Goal: Information Seeking & Learning: Learn about a topic

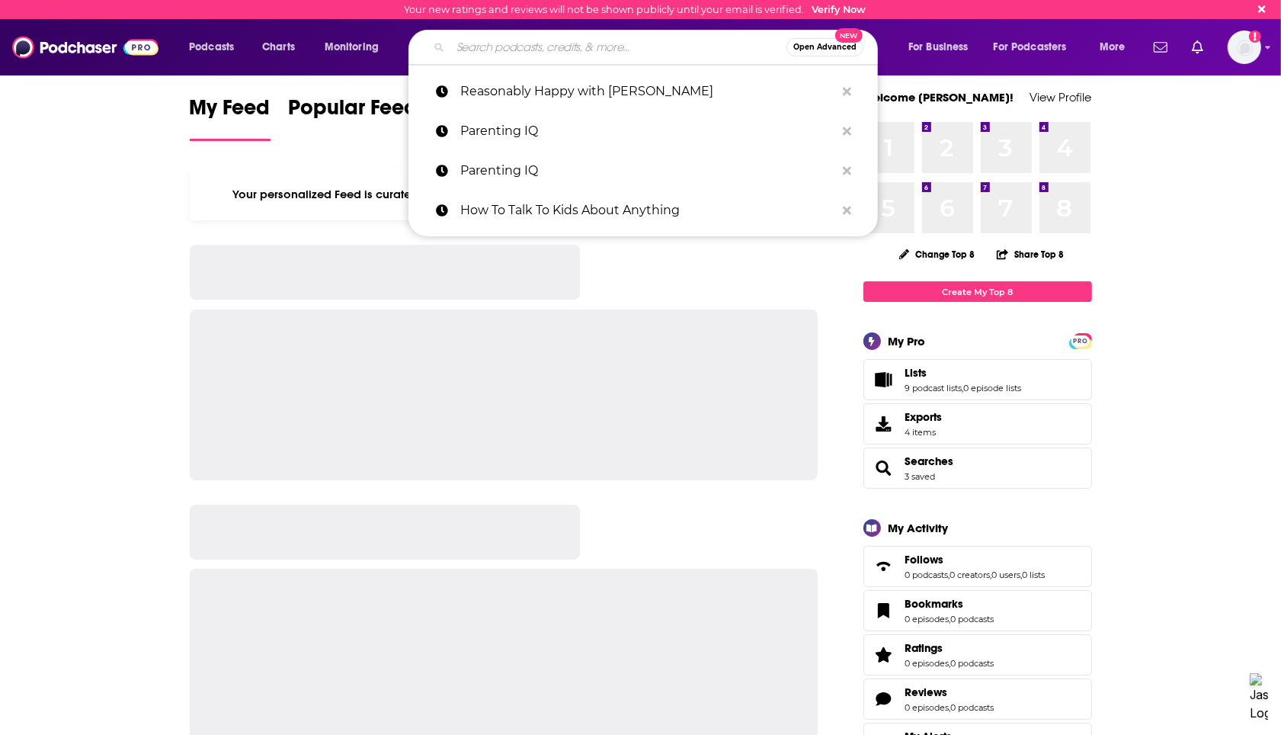
click at [659, 50] on input "Search podcasts, credits, & more..." at bounding box center [619, 47] width 336 height 24
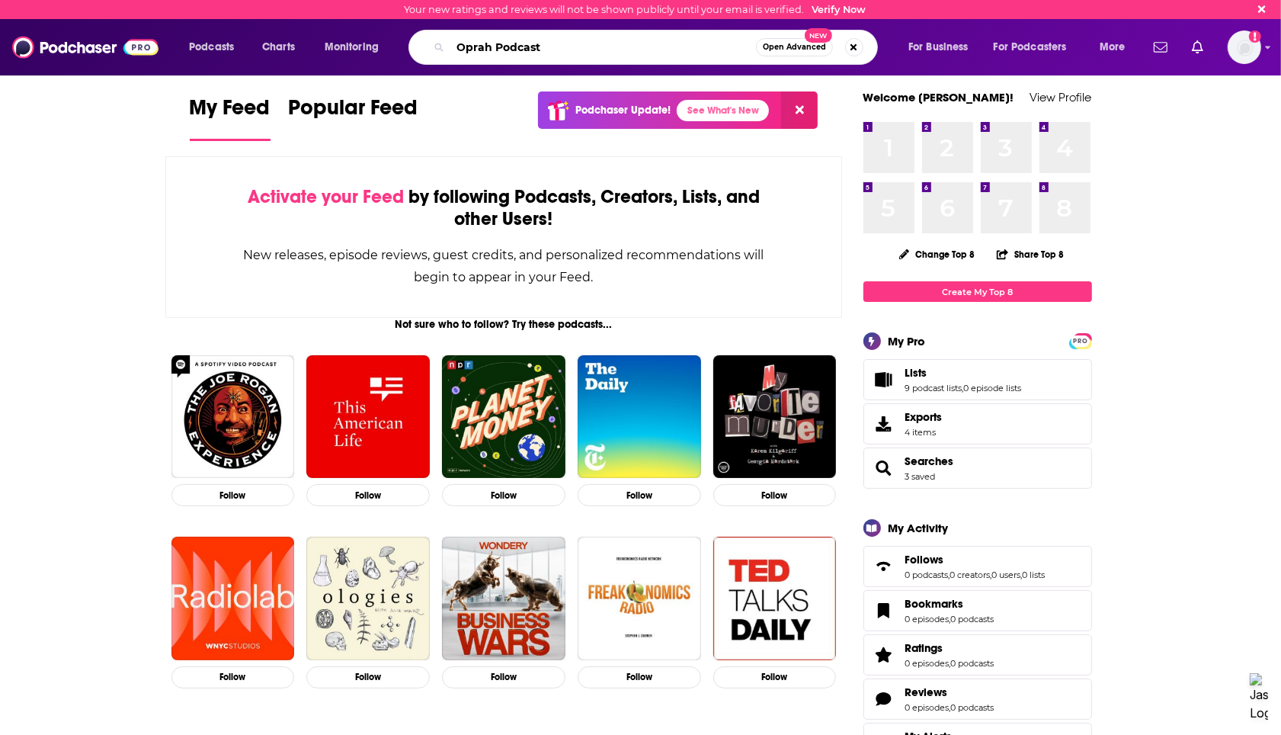
type input "Oprah Podcast"
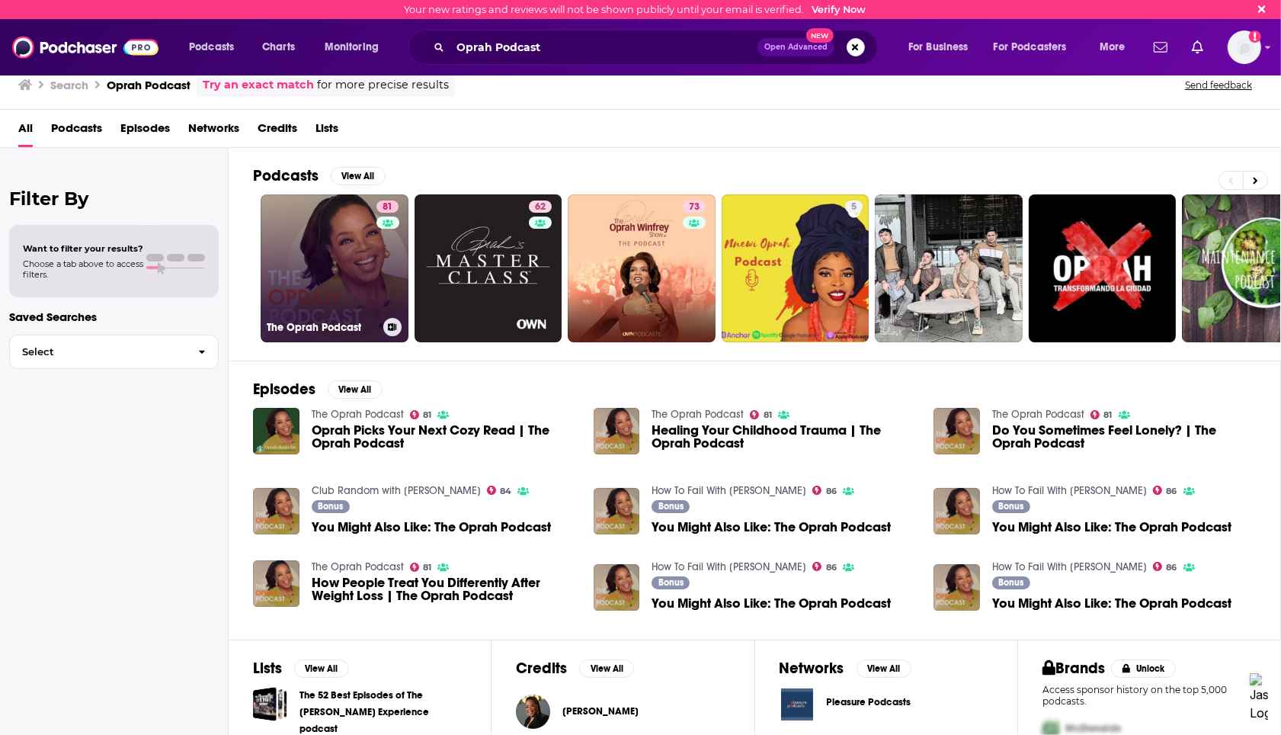
click at [335, 283] on link "81 The Oprah Podcast" at bounding box center [335, 268] width 148 height 148
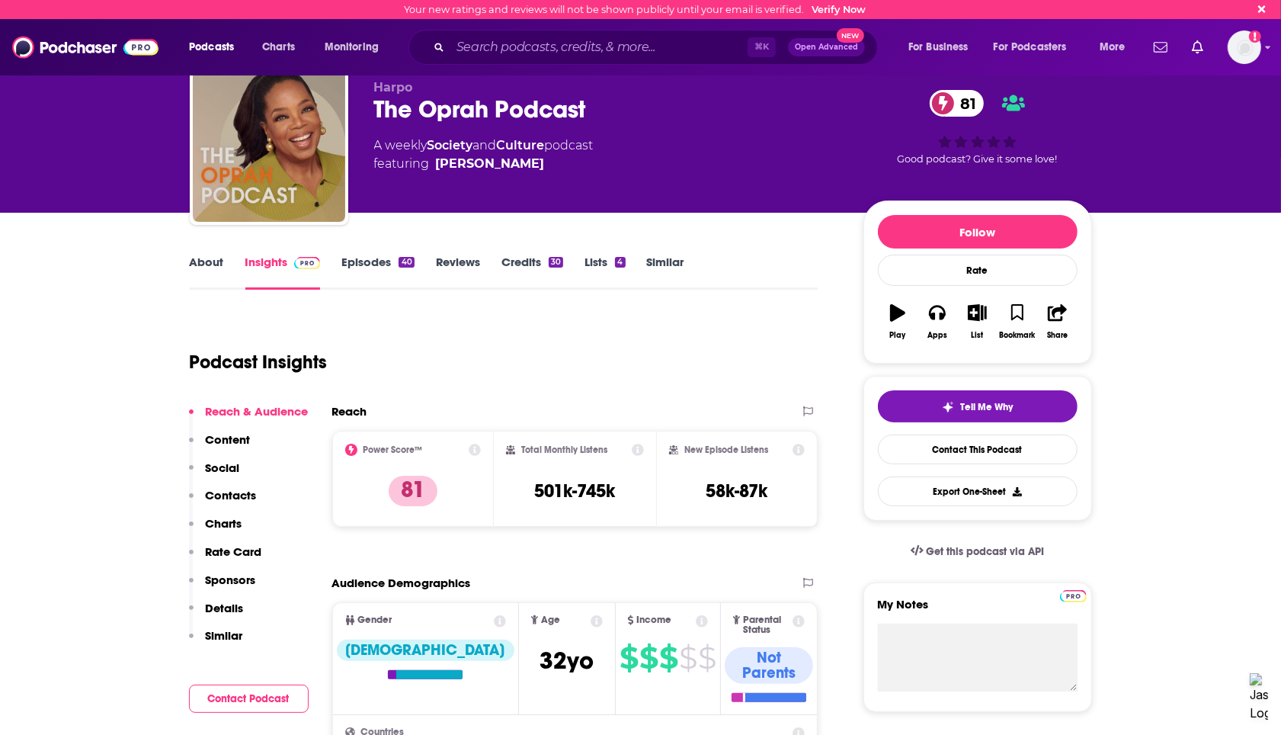
scroll to position [39, 0]
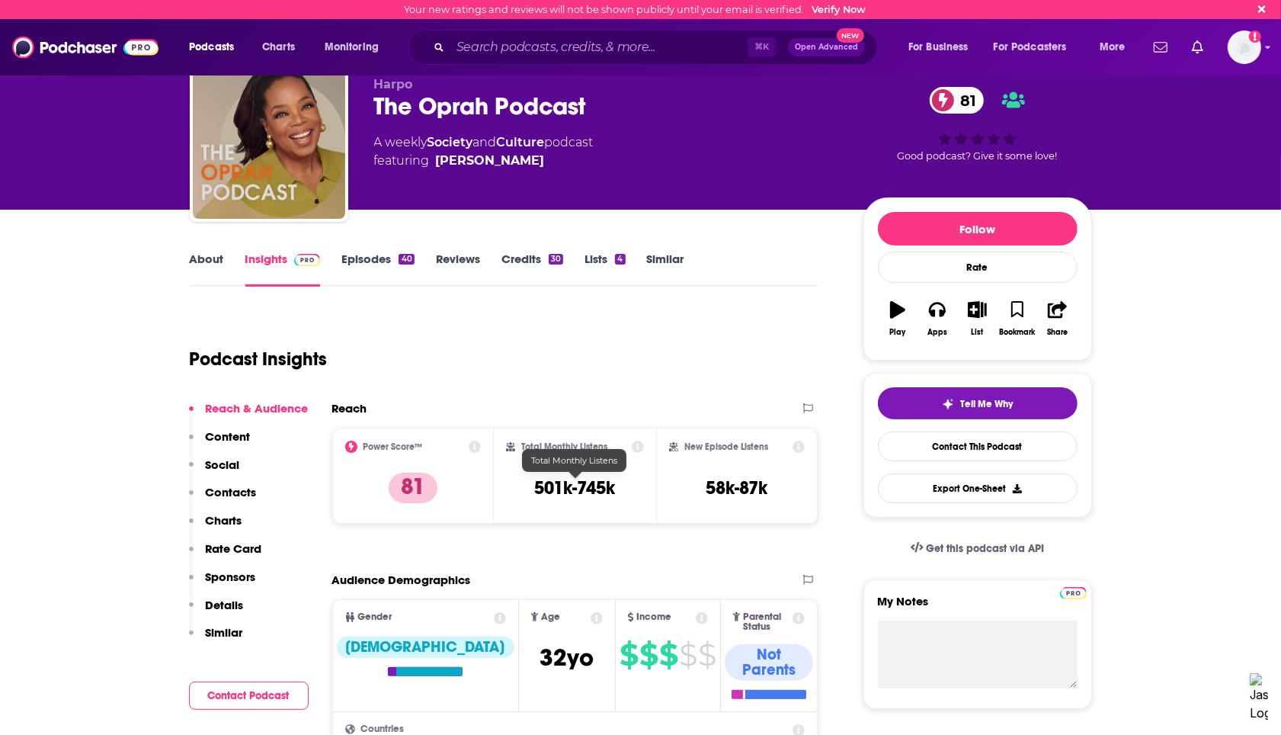
click at [603, 491] on h3 "501k-745k" at bounding box center [574, 487] width 81 height 23
copy h3 "745k"
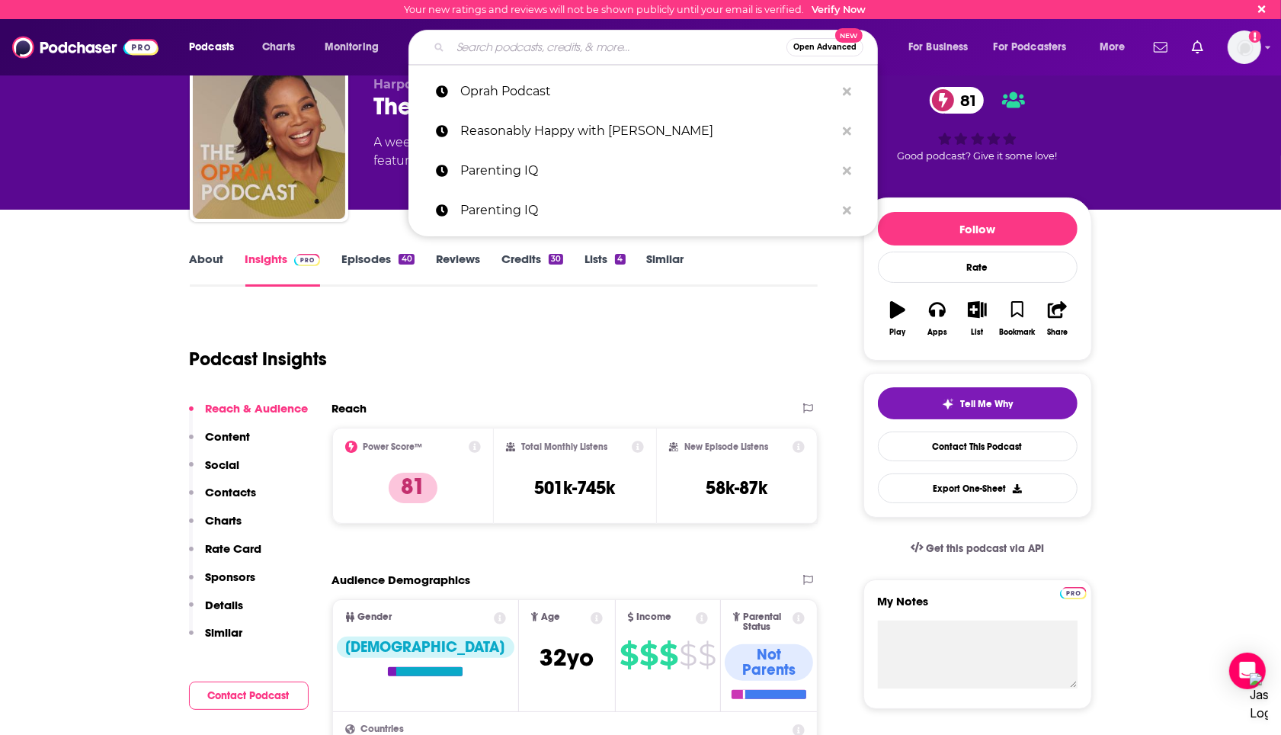
click at [502, 50] on input "Search podcasts, credits, & more..." at bounding box center [619, 47] width 336 height 24
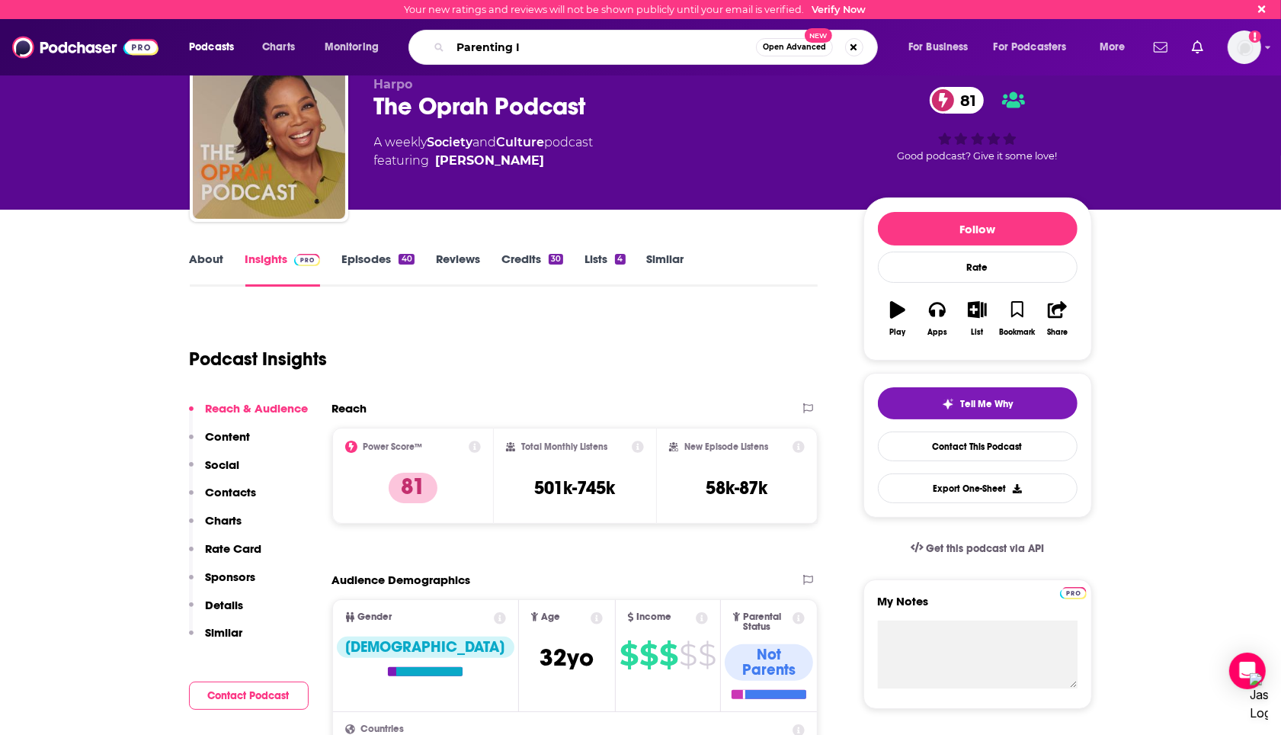
type input "Parenting IQ"
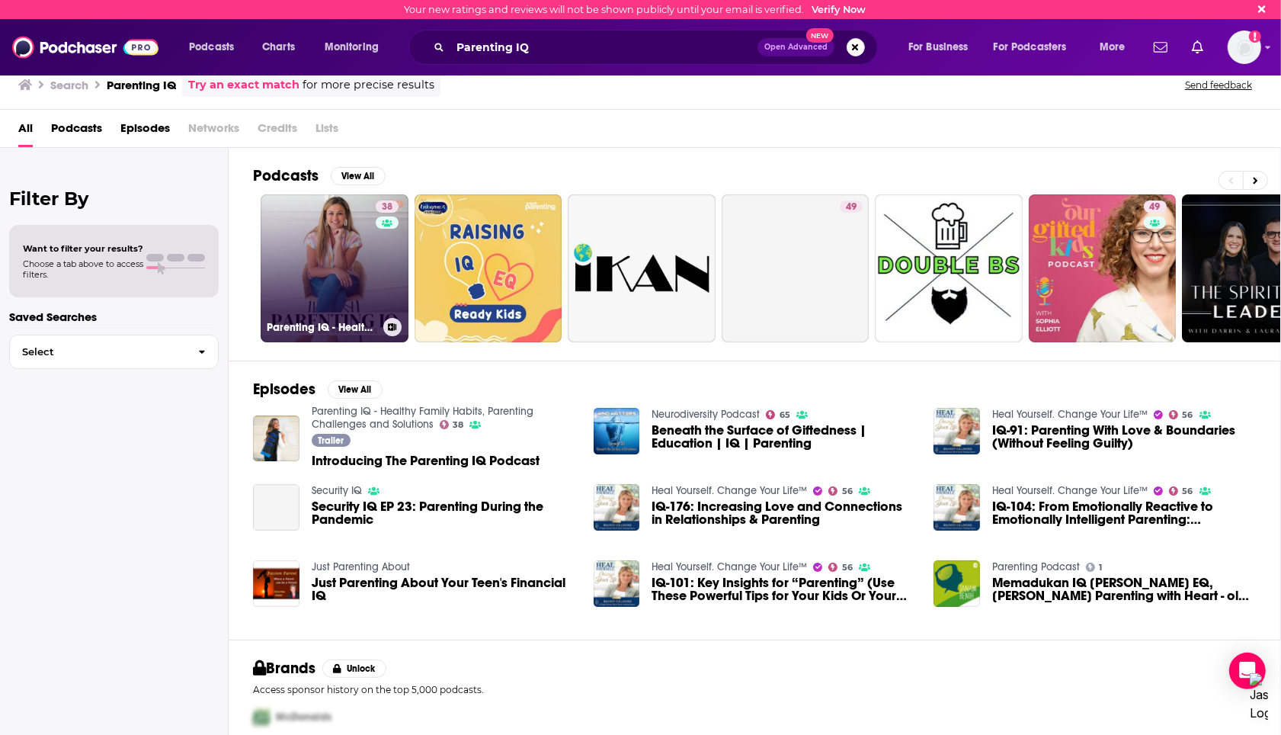
click at [342, 244] on link "38 Parenting IQ - Healthy Family Habits, Parenting Challenges and Solutions" at bounding box center [335, 268] width 148 height 148
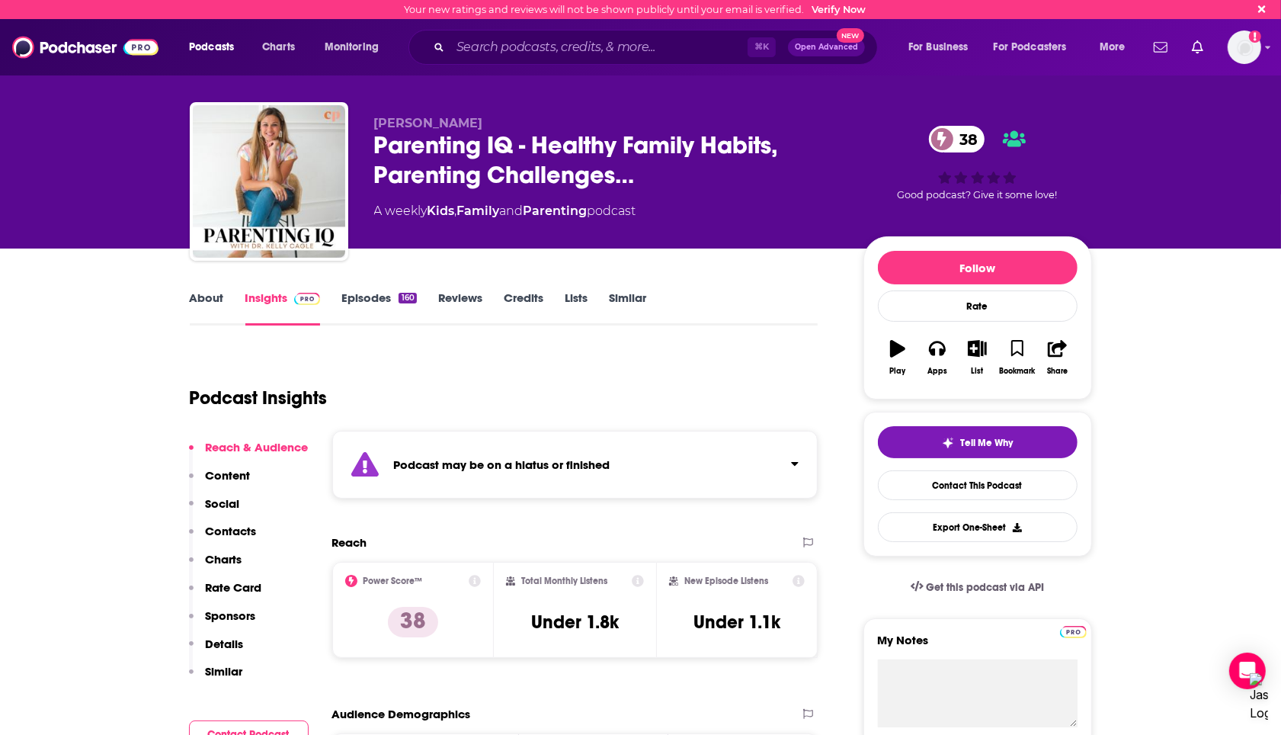
click at [202, 303] on link "About" at bounding box center [207, 307] width 34 height 35
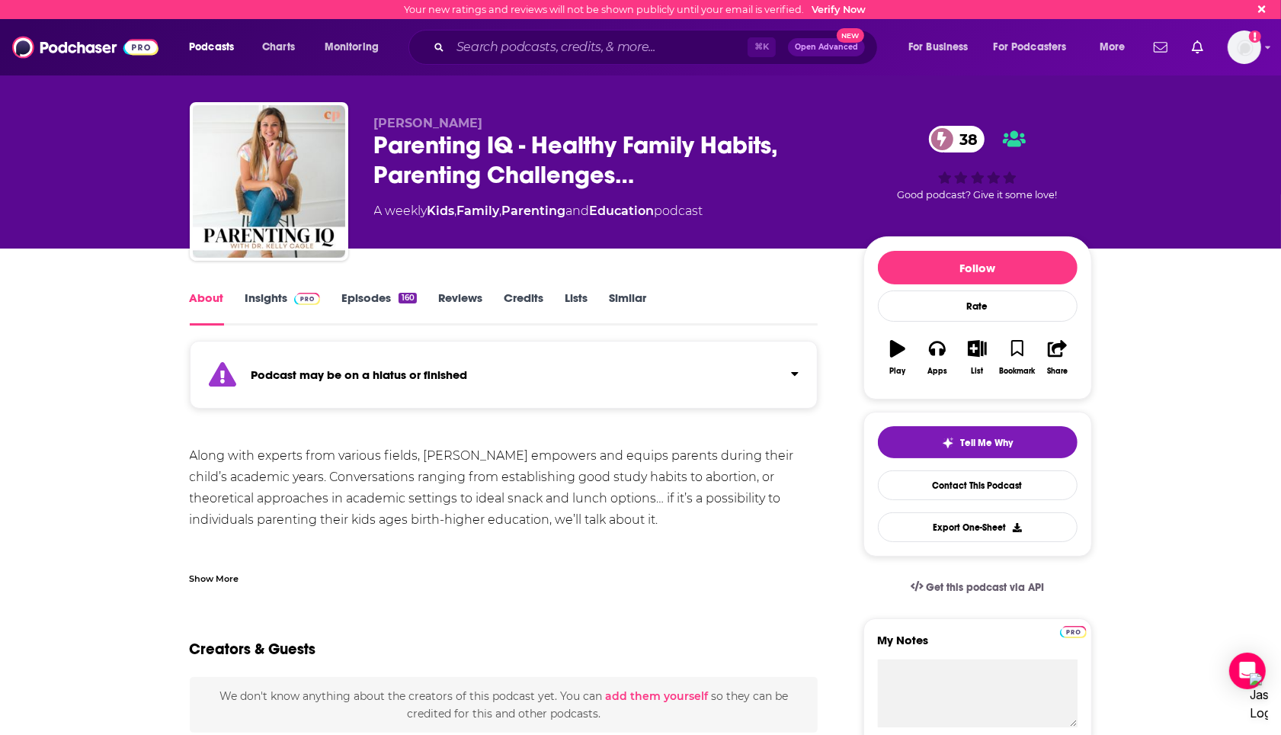
click at [399, 457] on div "Along with experts from various fields, [PERSON_NAME] empowers and equips paren…" at bounding box center [504, 530] width 629 height 171
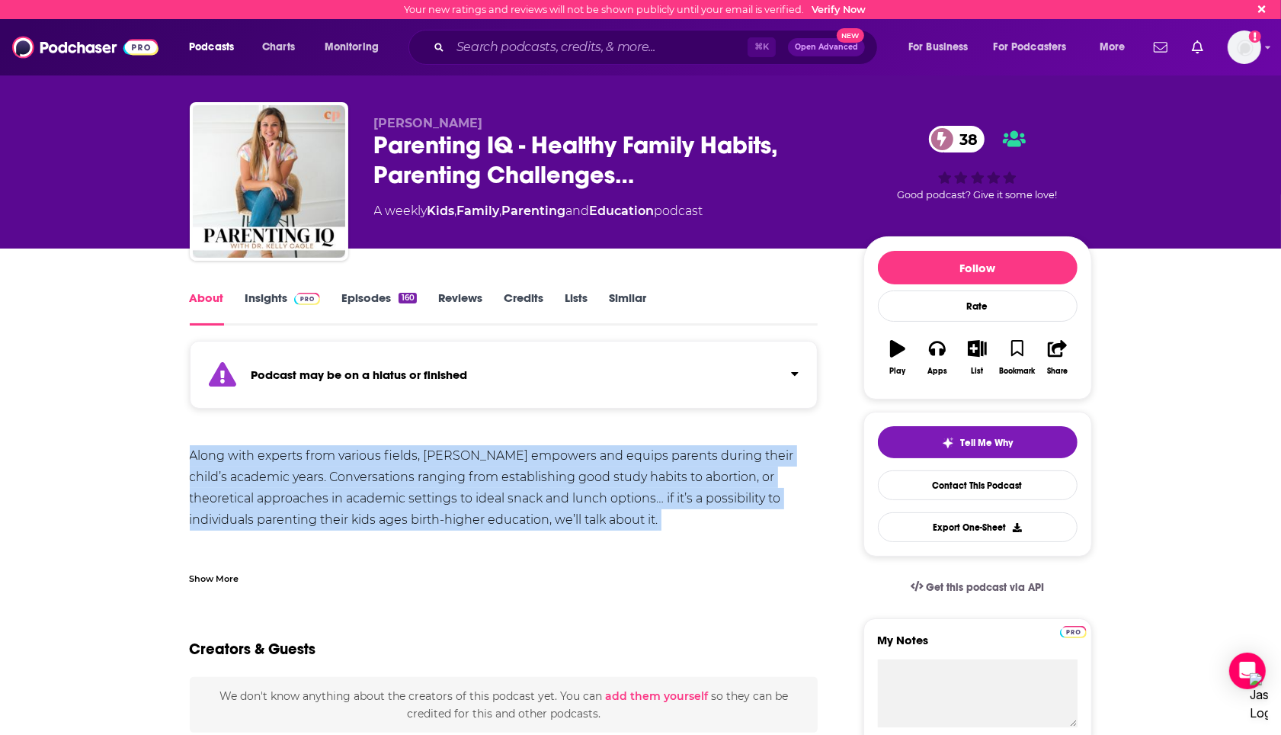
click at [399, 457] on div "Along with experts from various fields, [PERSON_NAME] empowers and equips paren…" at bounding box center [504, 530] width 629 height 171
copy div "Along with experts from various fields, [PERSON_NAME] empowers and equips paren…"
